Goal: Find specific page/section: Find specific page/section

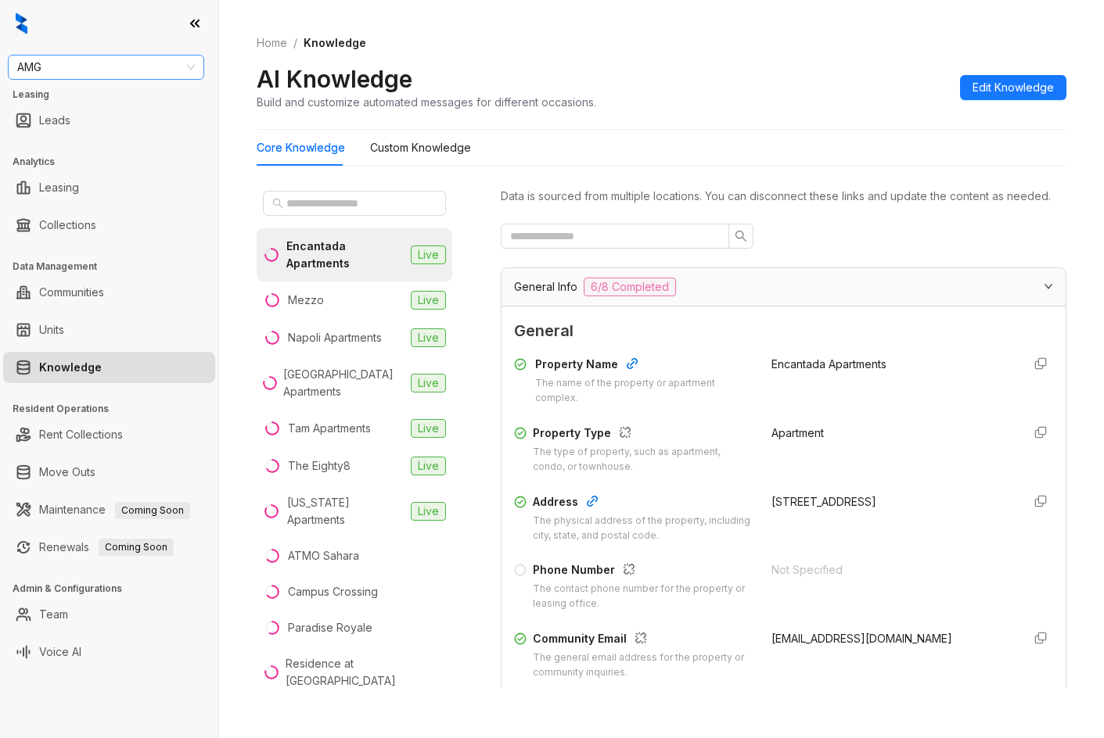
click at [143, 79] on div "AMG" at bounding box center [106, 67] width 196 height 25
type input "***"
click at [122, 130] on div "LDG Gateway" at bounding box center [105, 123] width 171 height 17
click at [70, 132] on link "Leads" at bounding box center [54, 120] width 31 height 31
click at [120, 80] on div "LDG Gateway Leasing Leads Analytics Leasing Collections Data Management Communi…" at bounding box center [109, 369] width 218 height 738
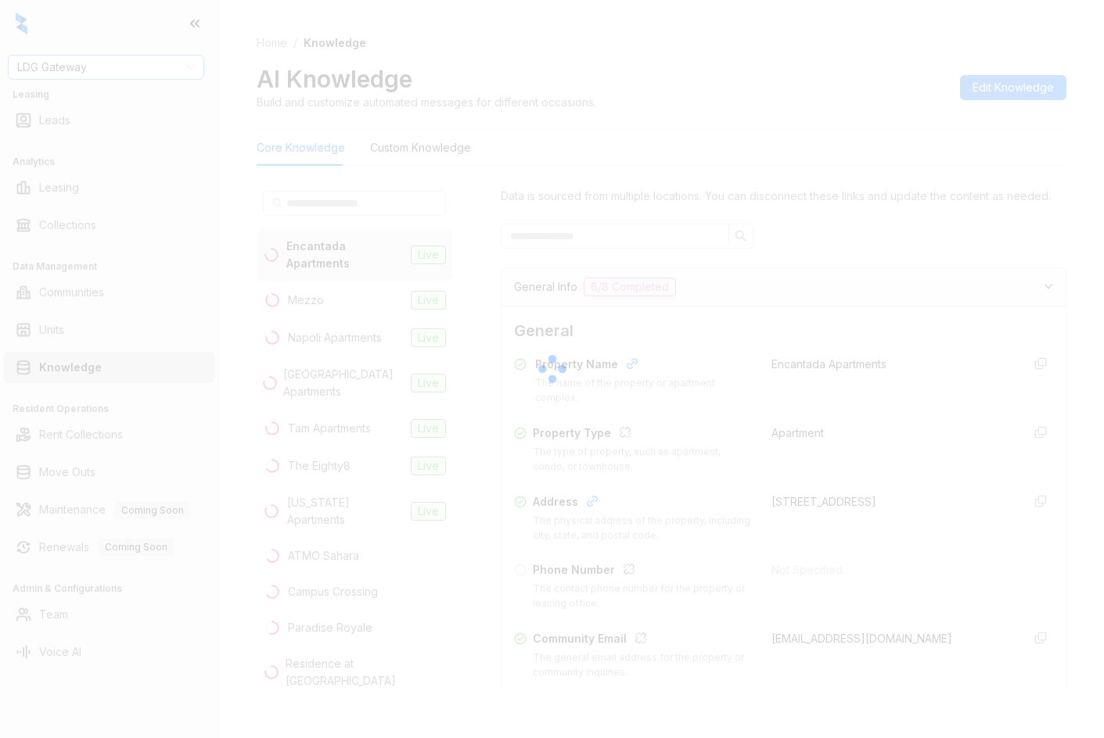
click at [126, 74] on div at bounding box center [552, 369] width 1104 height 738
click at [120, 75] on div at bounding box center [552, 369] width 1104 height 738
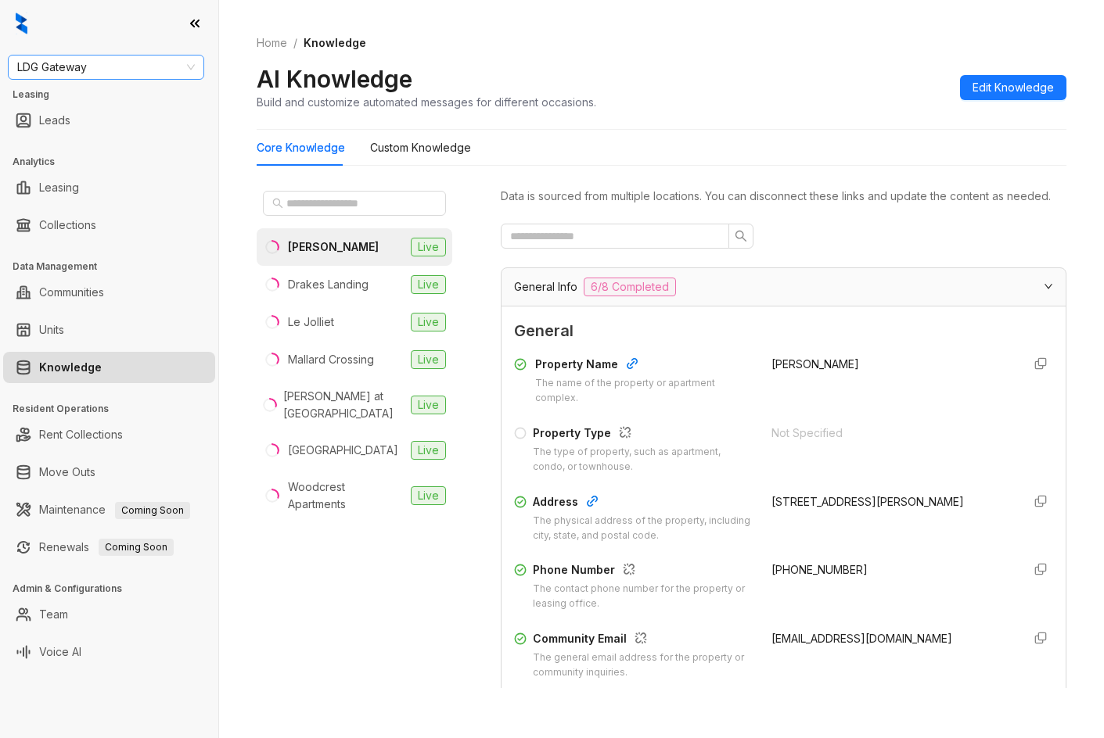
click at [133, 76] on span "LDG Gateway" at bounding box center [106, 67] width 178 height 23
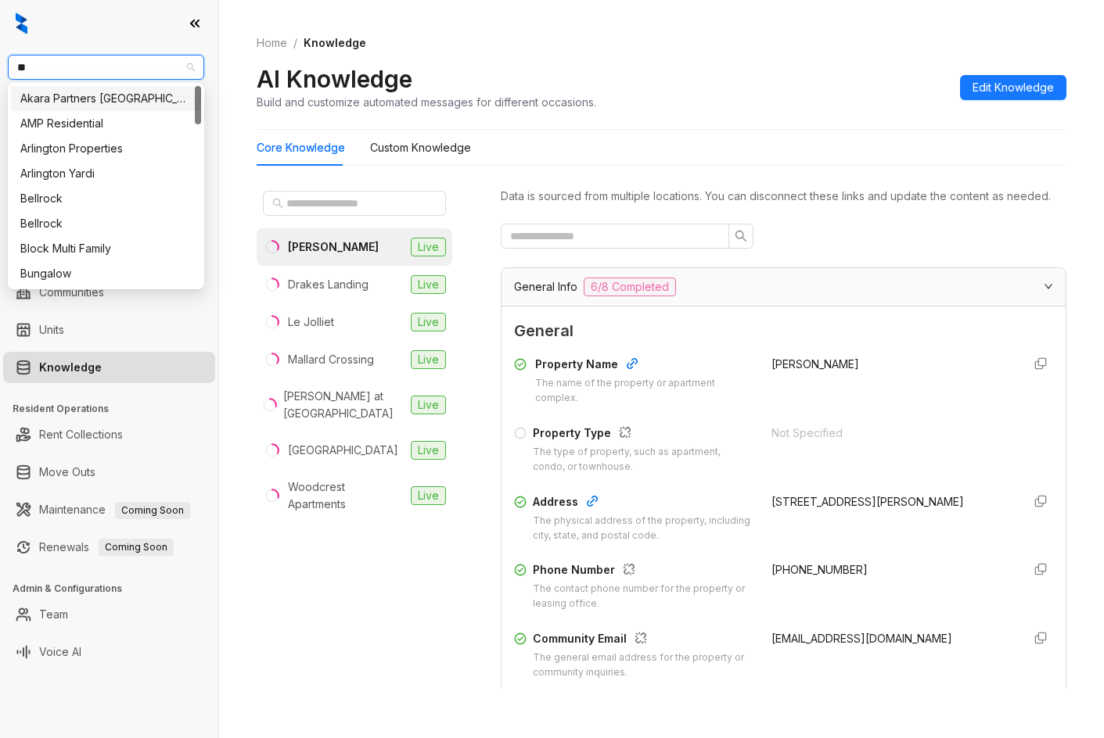
type input "***"
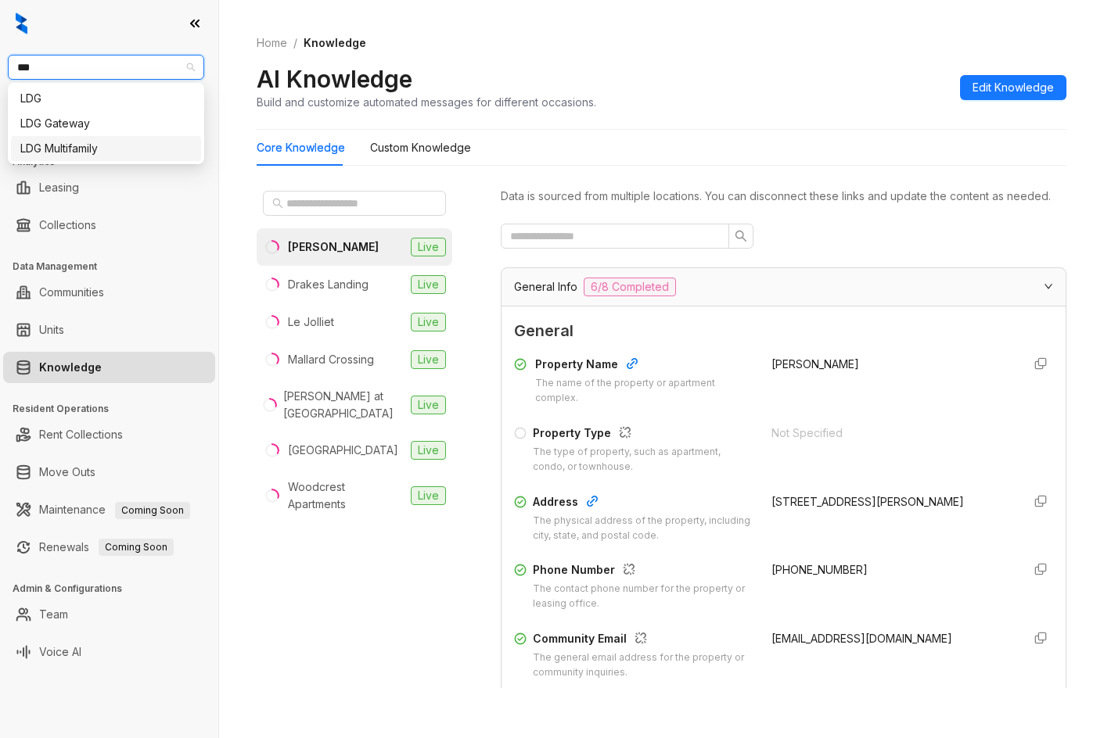
click at [128, 153] on div "LDG Multifamily" at bounding box center [105, 148] width 171 height 17
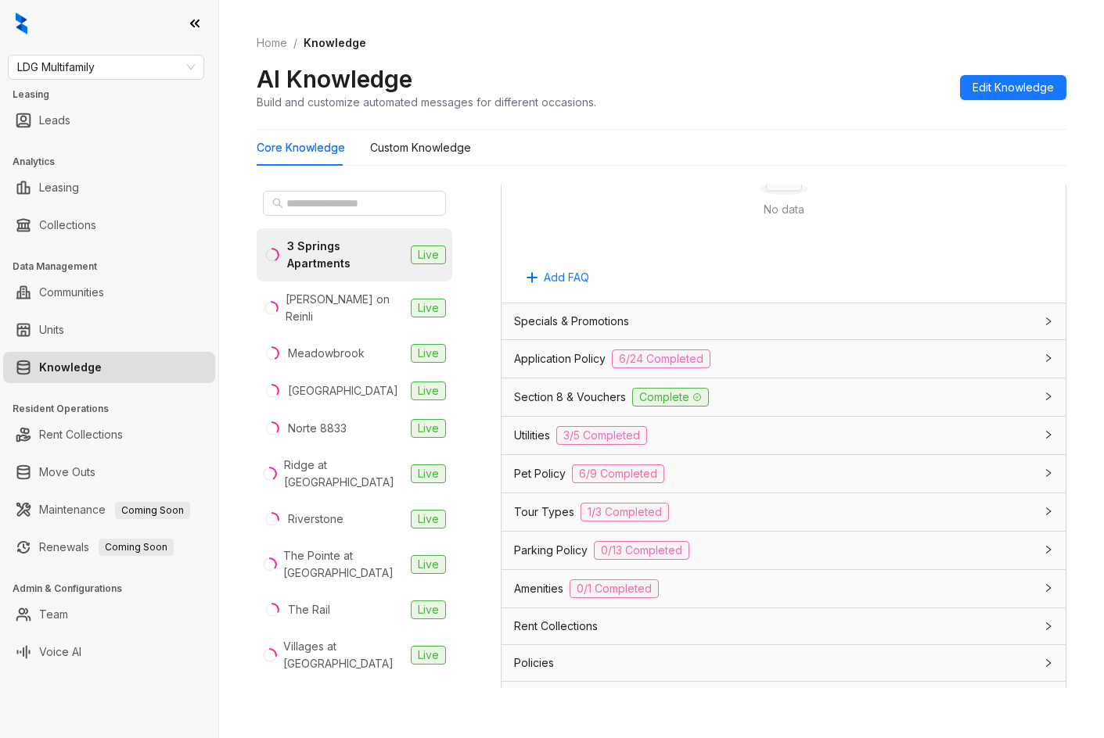
scroll to position [1071, 0]
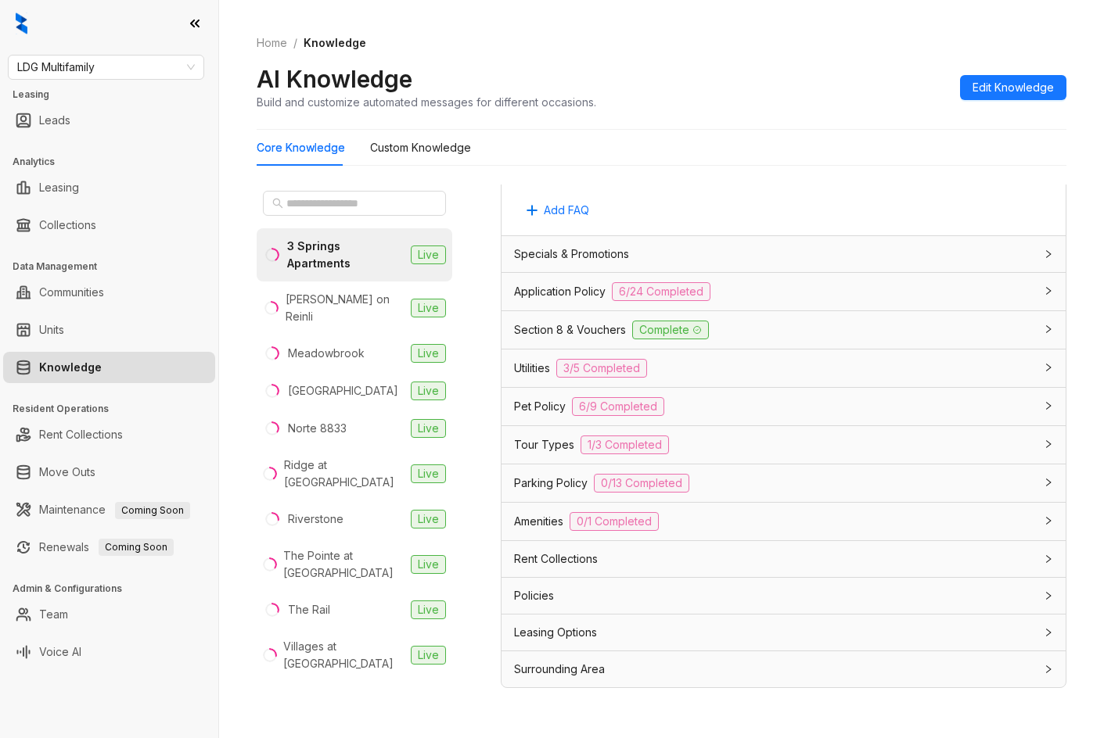
click at [761, 298] on div "Application Policy 6/24 Completed" at bounding box center [774, 291] width 520 height 19
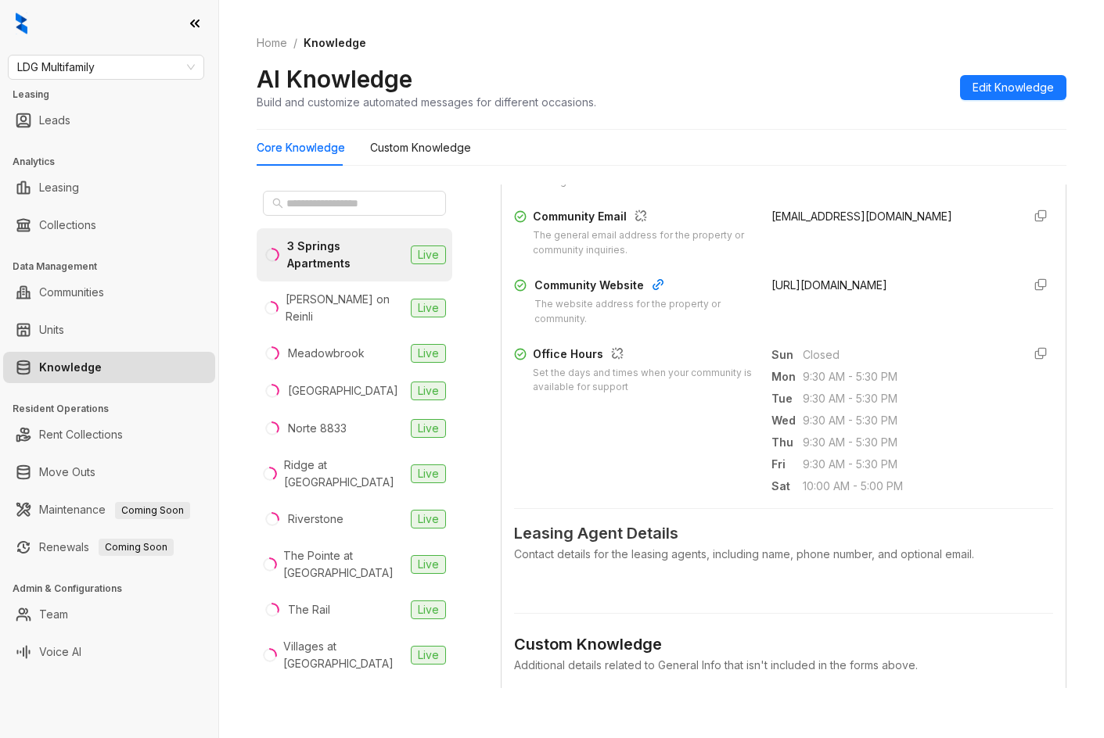
scroll to position [289, 0]
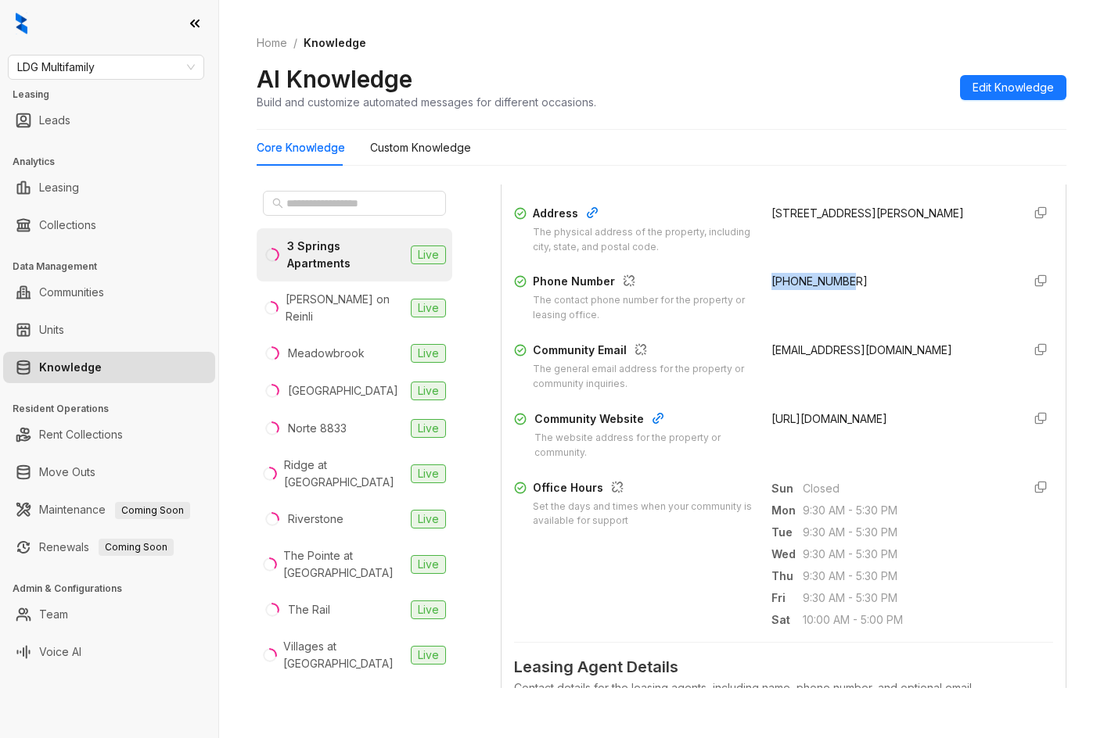
drag, startPoint x: 756, startPoint y: 301, endPoint x: 842, endPoint y: 298, distance: 86.1
click at [842, 298] on div "Phone Number The contact phone number for the property or leasing office. +1469…" at bounding box center [783, 298] width 539 height 50
copy span "+14692731782"
drag, startPoint x: 86, startPoint y: 74, endPoint x: 82, endPoint y: 65, distance: 10.2
click at [83, 66] on span "LDG Multifamily" at bounding box center [106, 67] width 178 height 23
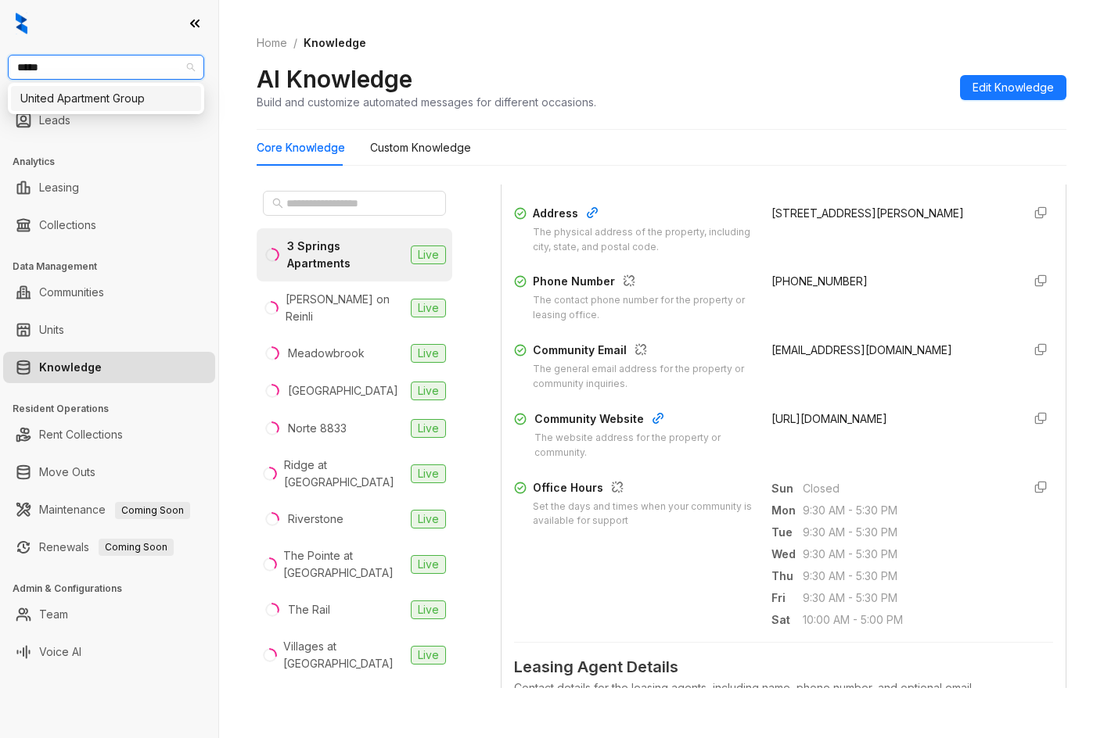
type input "******"
click at [50, 95] on div "United Apartment Group" at bounding box center [105, 98] width 171 height 17
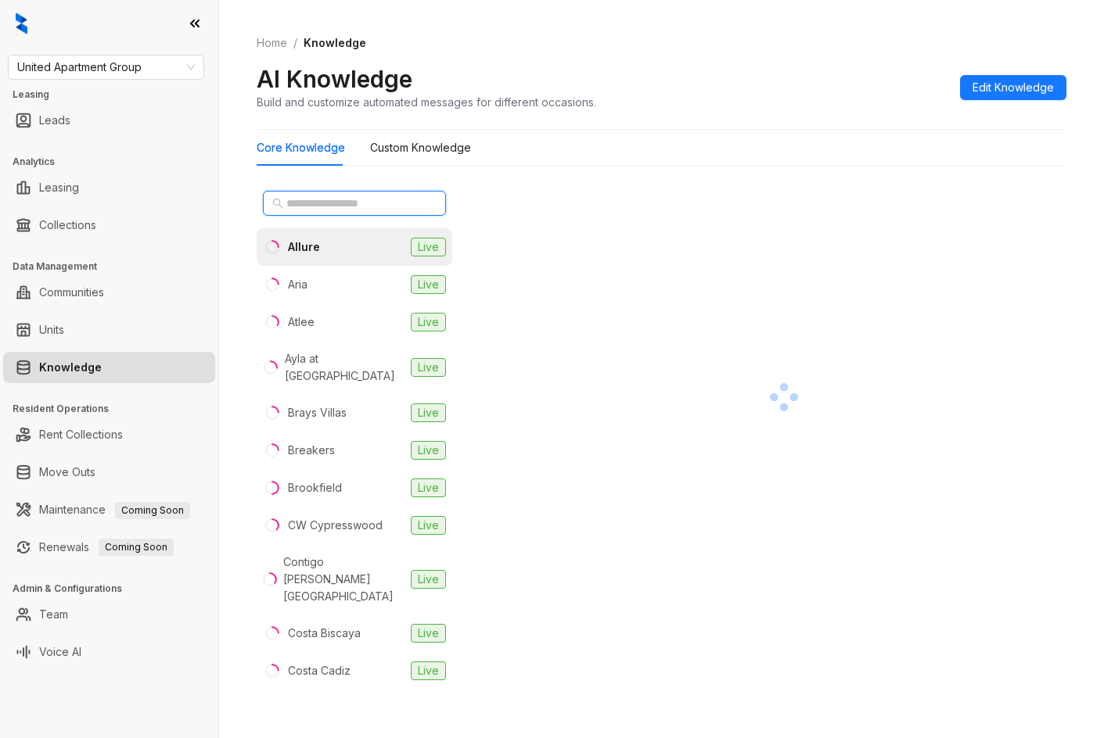
click at [319, 209] on input "text" at bounding box center [355, 203] width 138 height 17
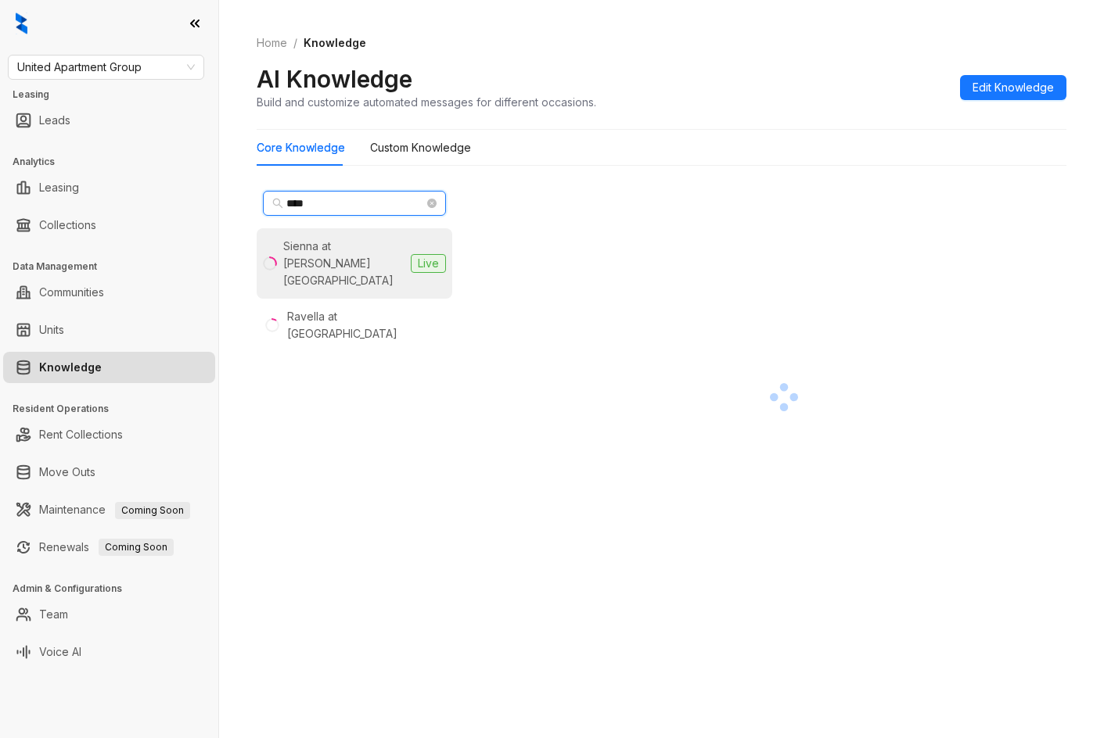
type input "****"
click at [339, 246] on div "Sienna at [PERSON_NAME][GEOGRAPHIC_DATA]" at bounding box center [343, 264] width 121 height 52
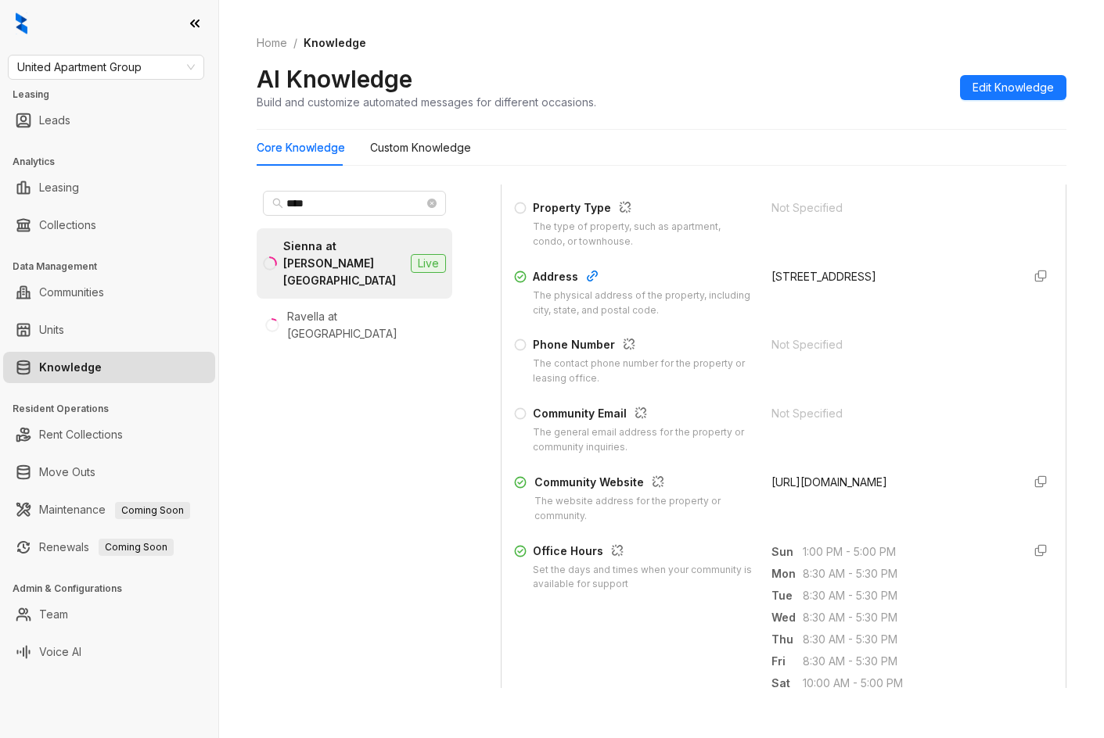
scroll to position [235, 0]
